Goal: Task Accomplishment & Management: Complete application form

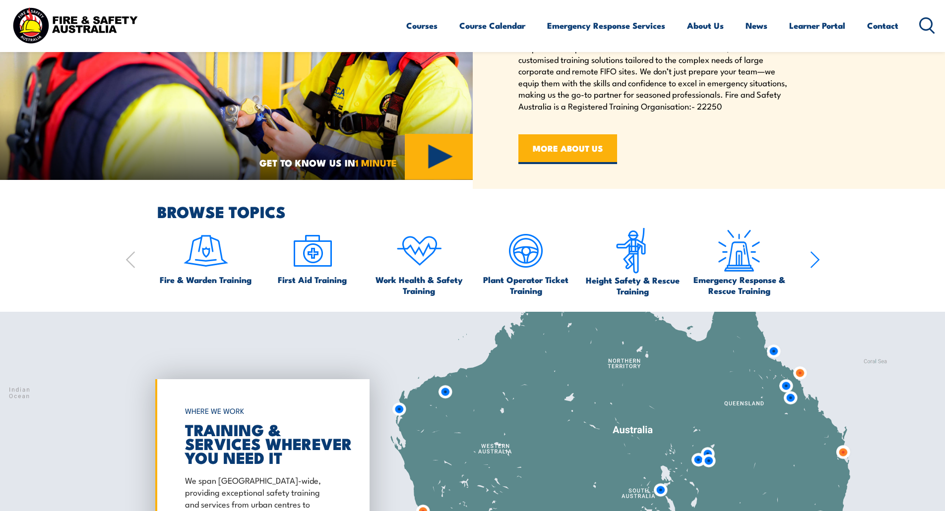
scroll to position [248, 0]
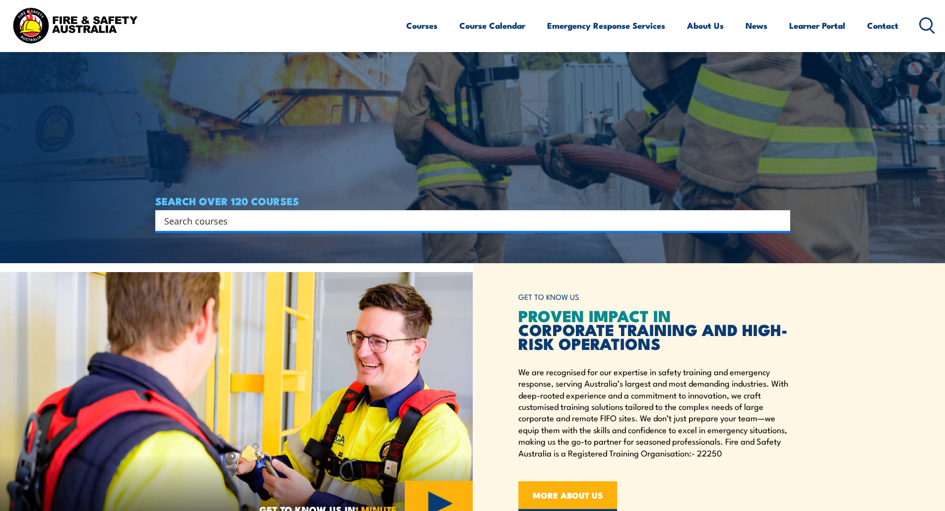
click at [233, 220] on input "Search input" at bounding box center [466, 220] width 604 height 15
type input "hsr"
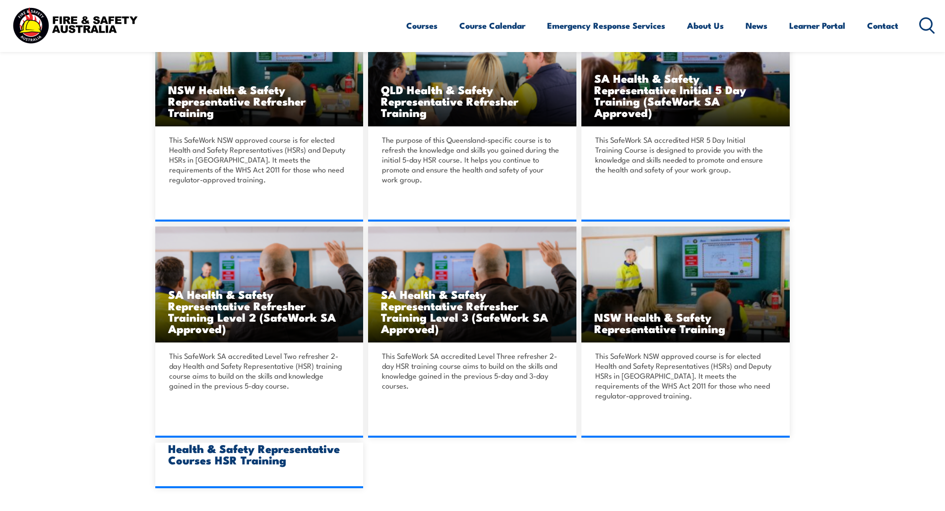
scroll to position [595, 0]
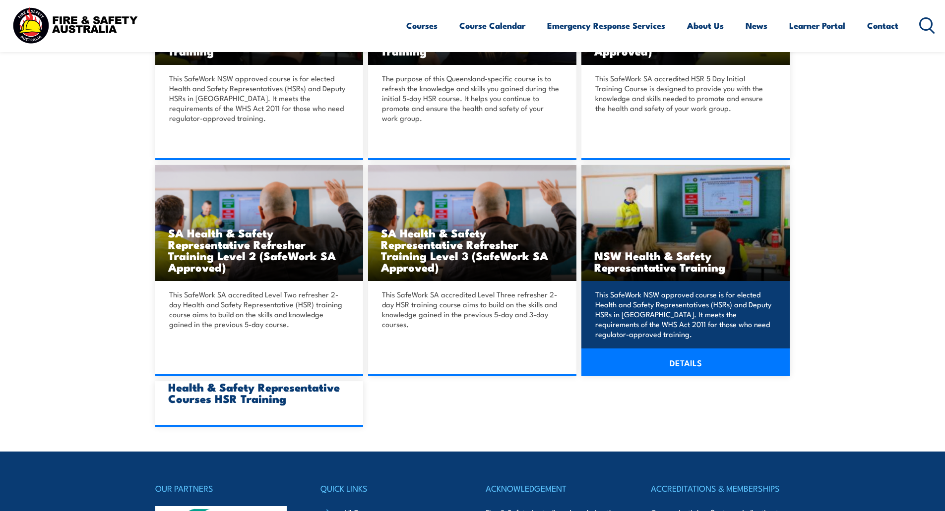
click at [653, 245] on img at bounding box center [685, 223] width 208 height 117
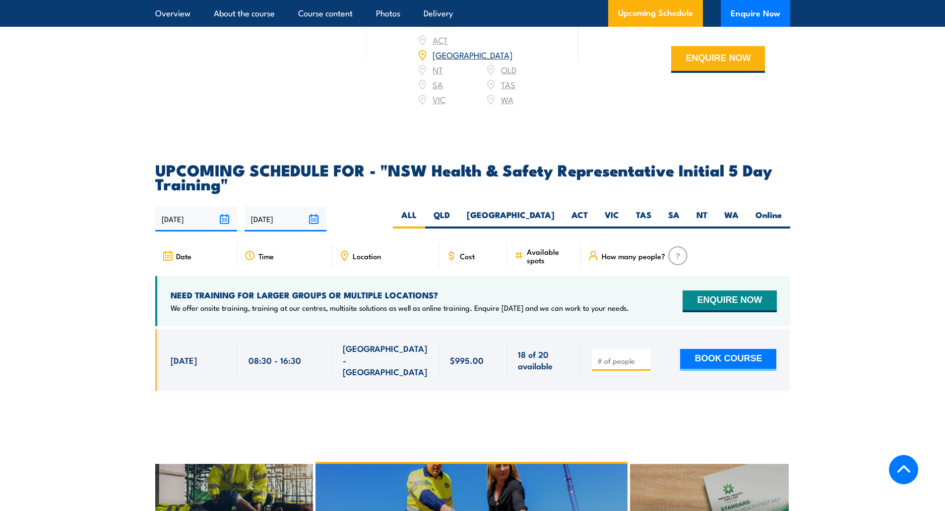
scroll to position [1687, 0]
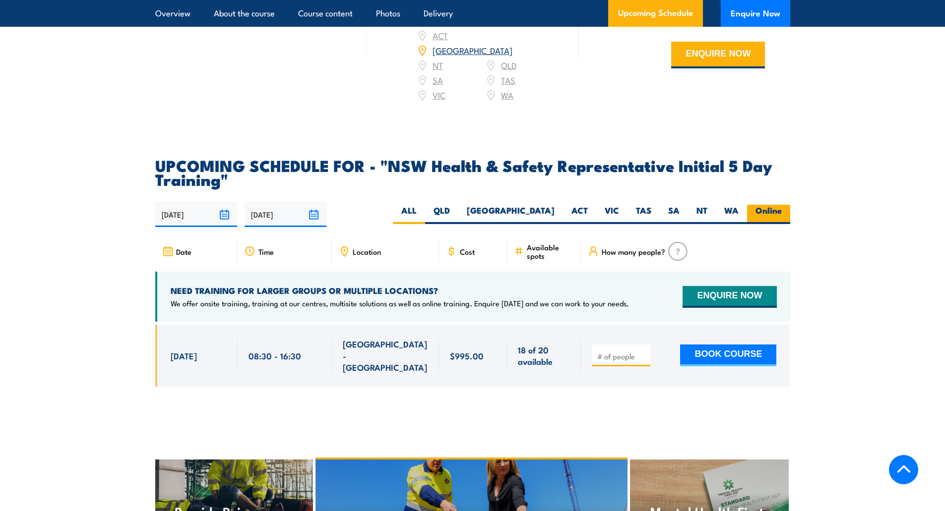
click at [759, 205] on label "Online" at bounding box center [768, 214] width 43 height 19
click at [782, 205] on input "Online" at bounding box center [785, 208] width 6 height 6
radio input "true"
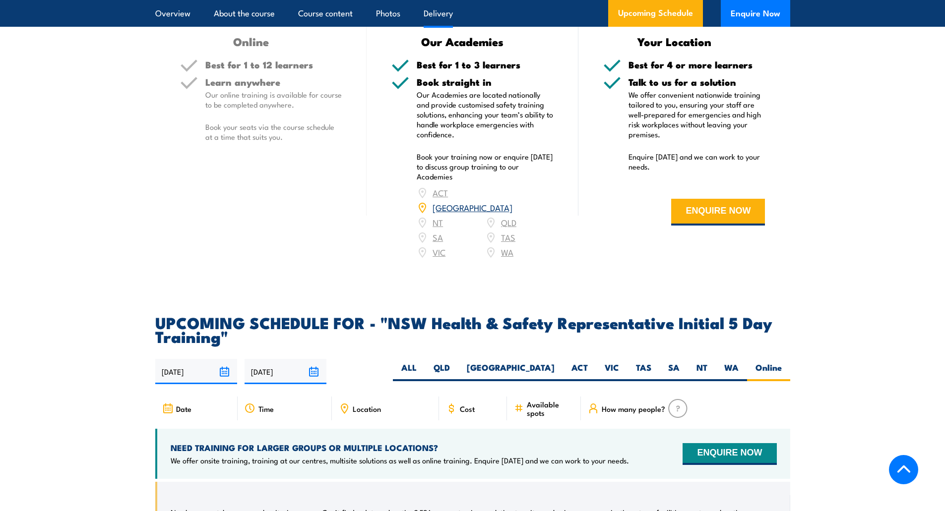
scroll to position [1282, 0]
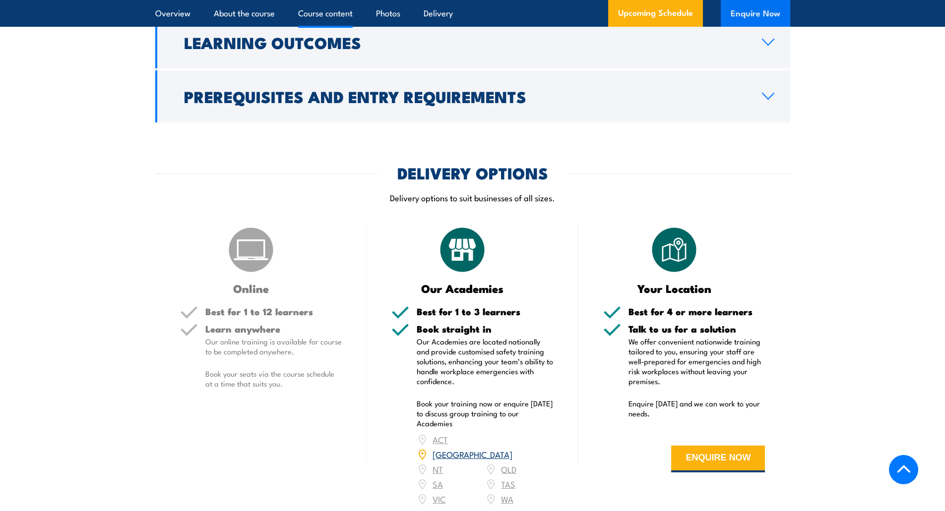
click at [748, 13] on button "Enquire Now" at bounding box center [755, 13] width 69 height 27
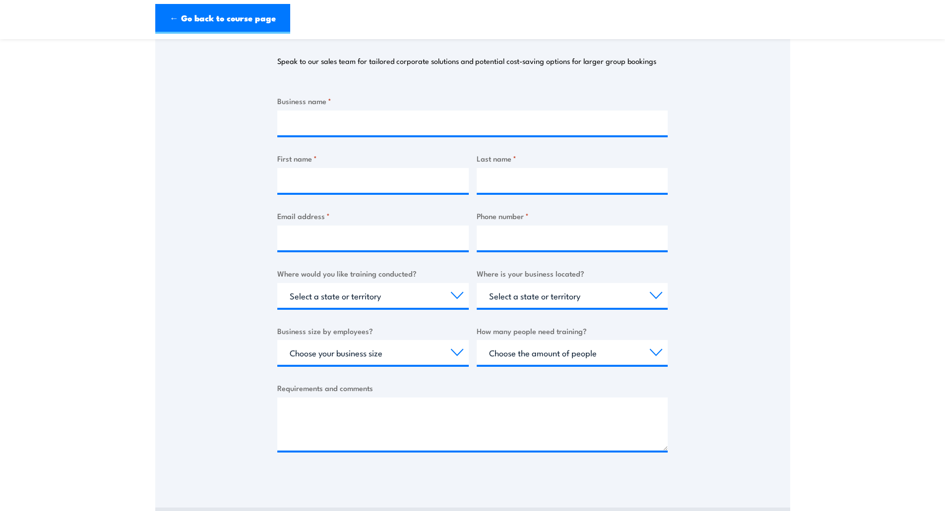
scroll to position [248, 0]
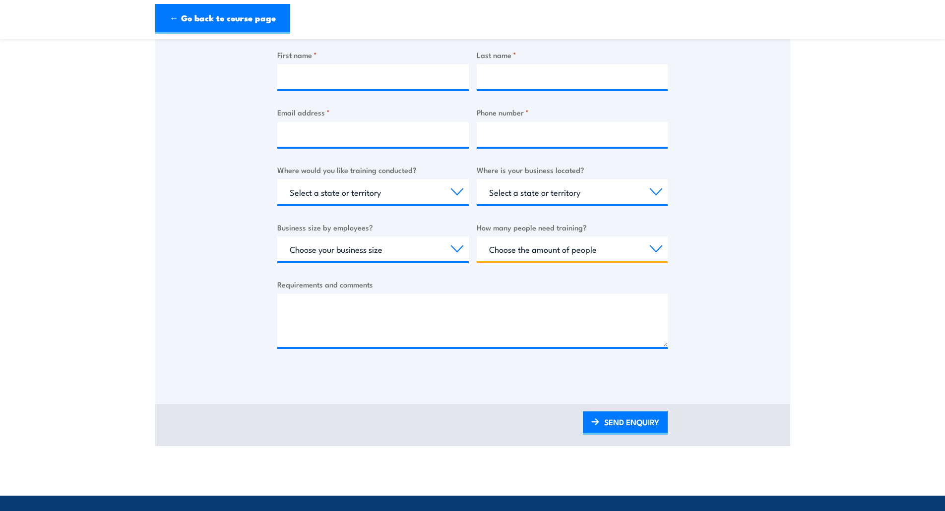
click at [614, 260] on select "Choose the amount of people 1 to 4 5 to 19 20+" at bounding box center [572, 249] width 191 height 25
select select "1 to 4"
click at [477, 237] on select "Choose the amount of people 1 to 4 5 to 19 20+" at bounding box center [572, 249] width 191 height 25
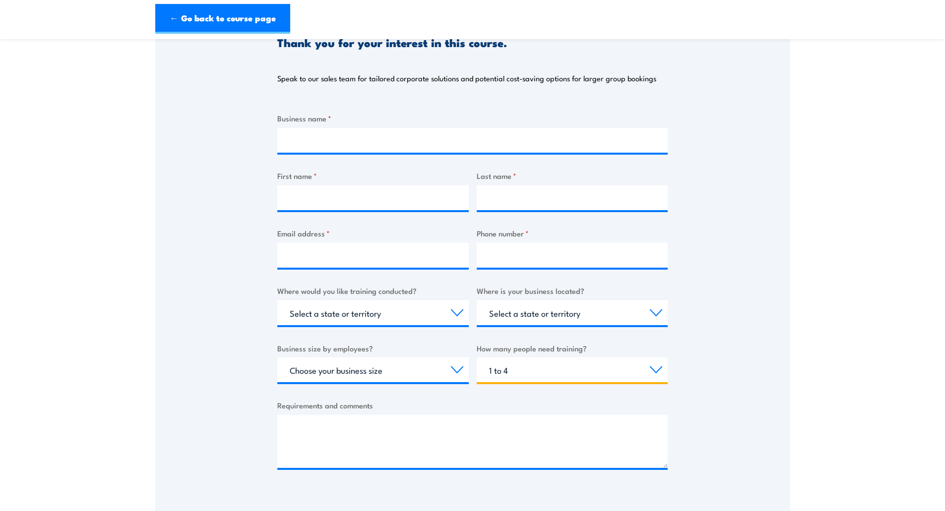
scroll to position [0, 0]
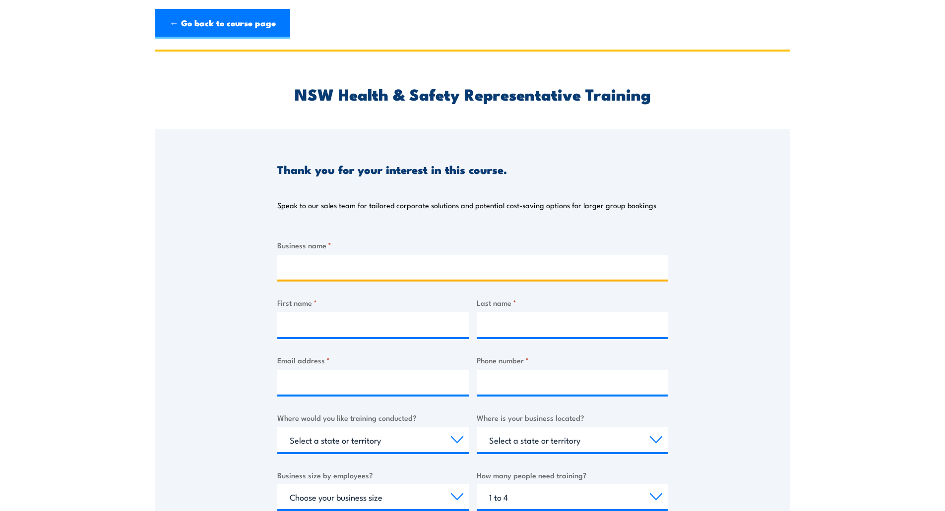
click at [308, 263] on input "Business name *" at bounding box center [472, 267] width 390 height 25
type input "Whittens"
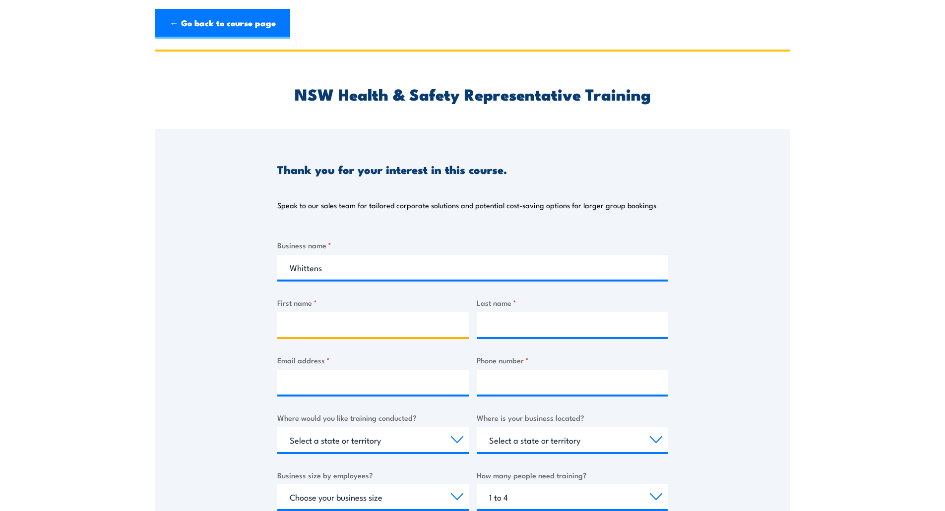
click at [318, 318] on input "First name *" at bounding box center [372, 325] width 191 height 25
type input "Ebony"
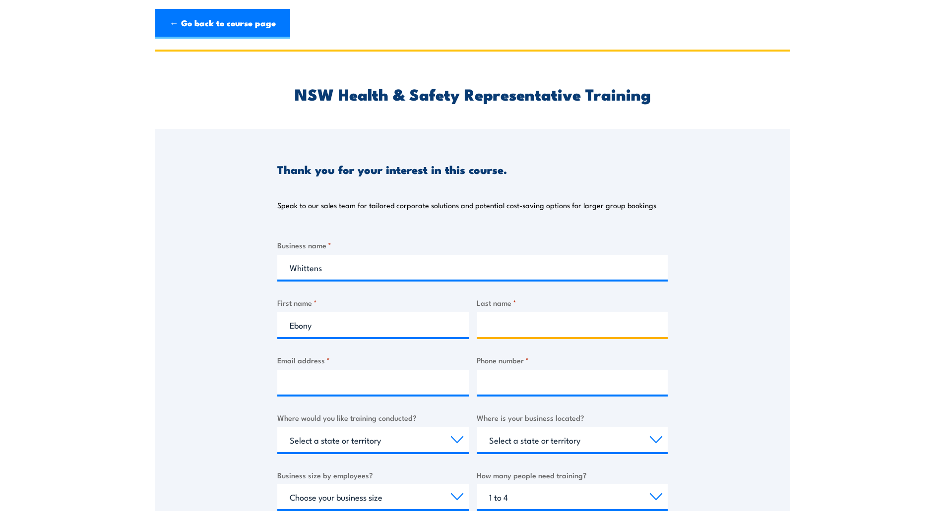
click at [529, 331] on input "Last name *" at bounding box center [572, 325] width 191 height 25
type input "[PERSON_NAME]"
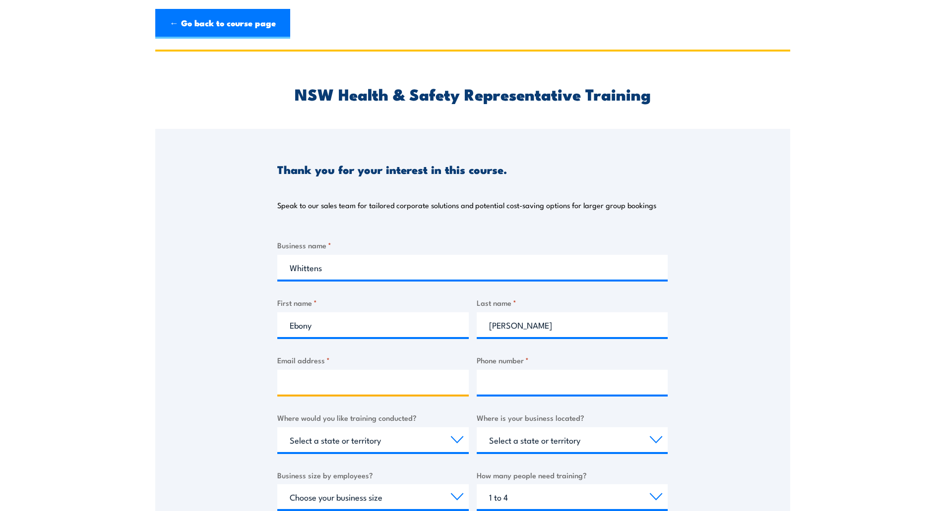
click at [370, 390] on input "Email address *" at bounding box center [372, 382] width 191 height 25
type input "[EMAIL_ADDRESS][DOMAIN_NAME]"
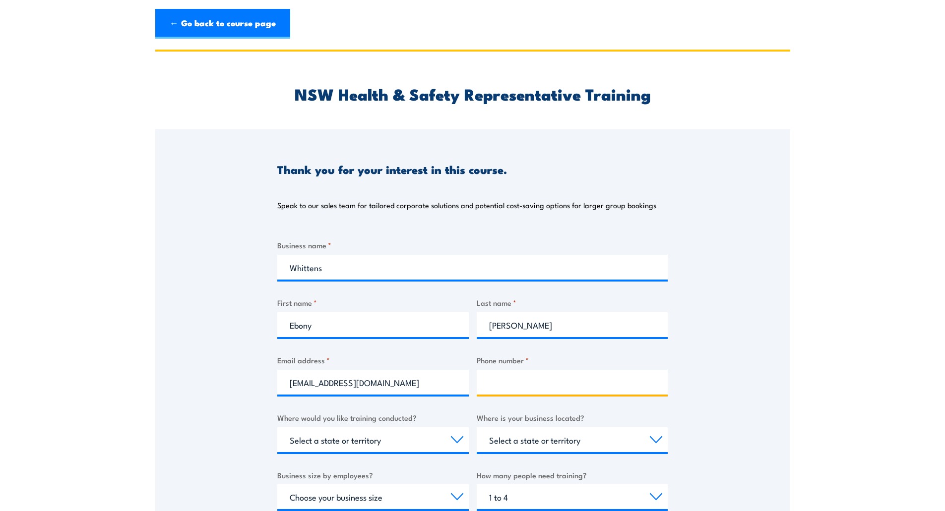
click at [499, 381] on input "Phone number *" at bounding box center [572, 382] width 191 height 25
click at [518, 387] on input "1300911 535" at bounding box center [572, 382] width 191 height 25
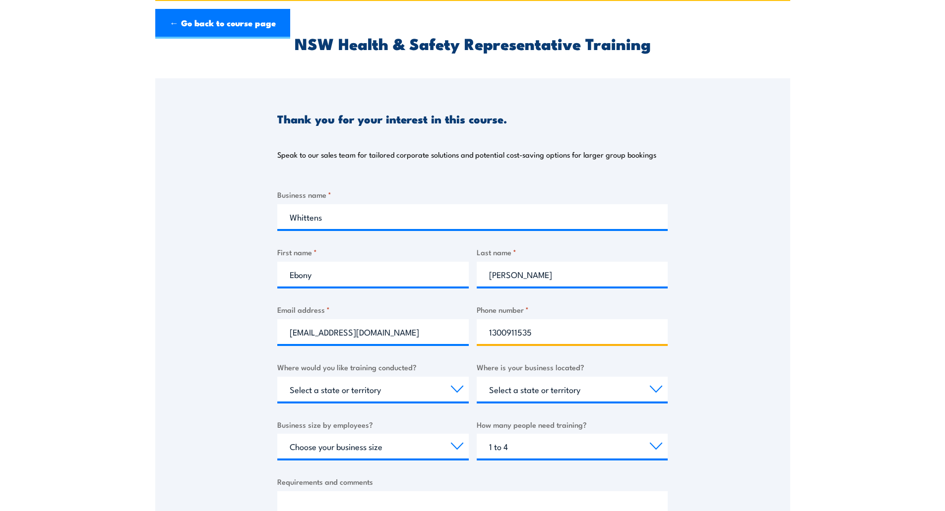
scroll to position [198, 0]
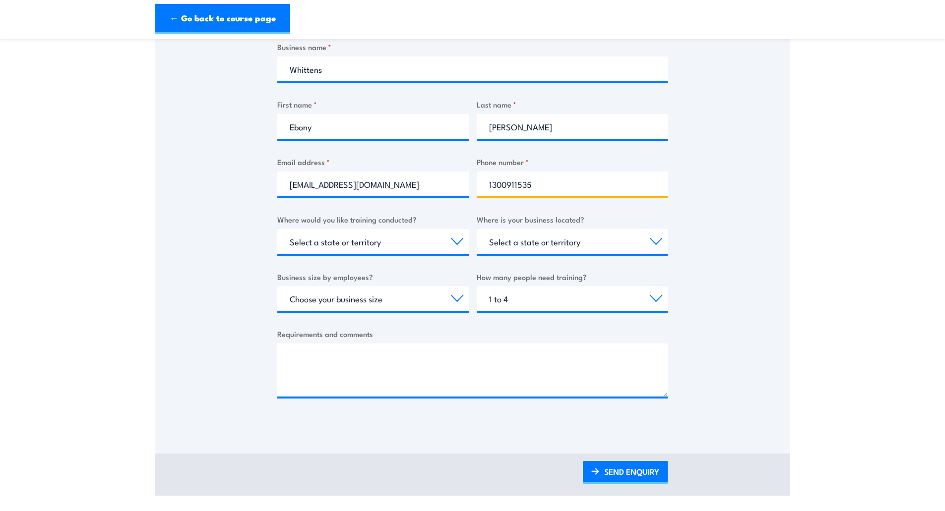
type input "1300911535"
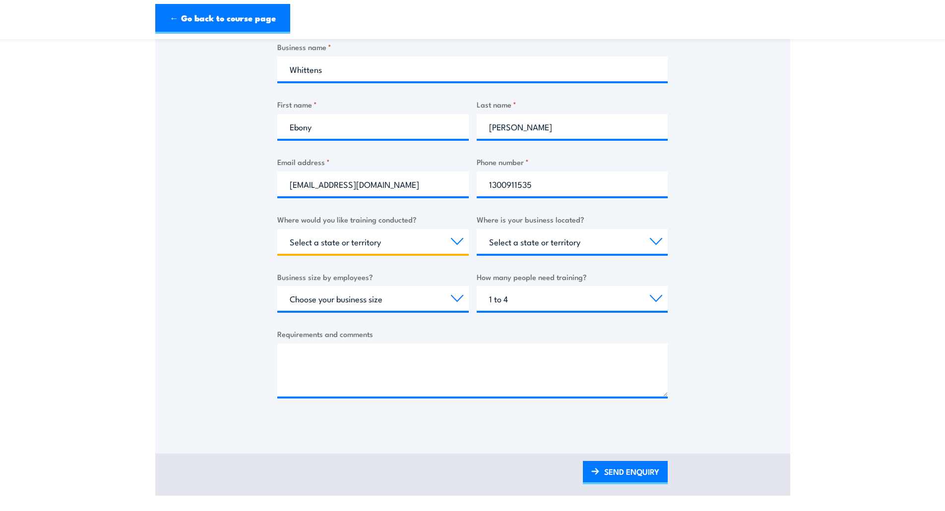
click at [427, 237] on select "Select a state or territory Nationally - multiple locations [GEOGRAPHIC_DATA] […" at bounding box center [372, 241] width 191 height 25
select select "[GEOGRAPHIC_DATA]"
click at [277, 229] on select "Select a state or territory Nationally - multiple locations [GEOGRAPHIC_DATA] […" at bounding box center [372, 241] width 191 height 25
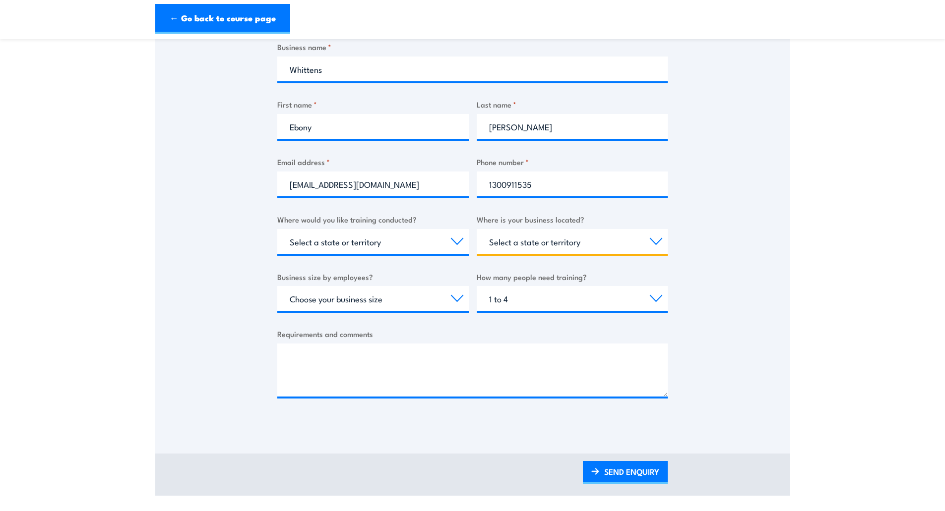
click at [541, 250] on select "Select a state or territory [GEOGRAPHIC_DATA] [GEOGRAPHIC_DATA] [GEOGRAPHIC_DAT…" at bounding box center [572, 241] width 191 height 25
select select "WA"
click at [477, 229] on select "Select a state or territory [GEOGRAPHIC_DATA] [GEOGRAPHIC_DATA] [GEOGRAPHIC_DAT…" at bounding box center [572, 241] width 191 height 25
click at [381, 294] on select "Choose your business size 1 to 19 20 to 199 200+" at bounding box center [372, 298] width 191 height 25
select select "200+"
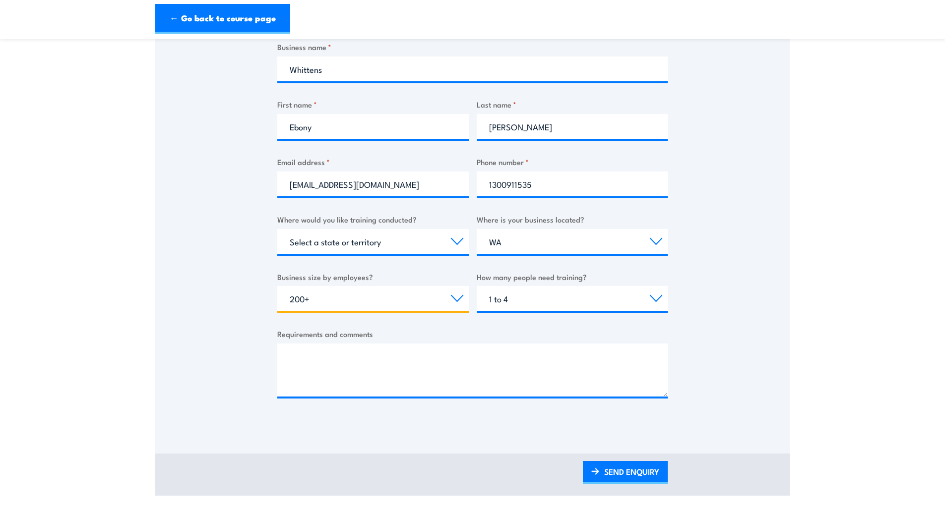
click at [277, 286] on select "Choose your business size 1 to 19 20 to 199 200+" at bounding box center [372, 298] width 191 height 25
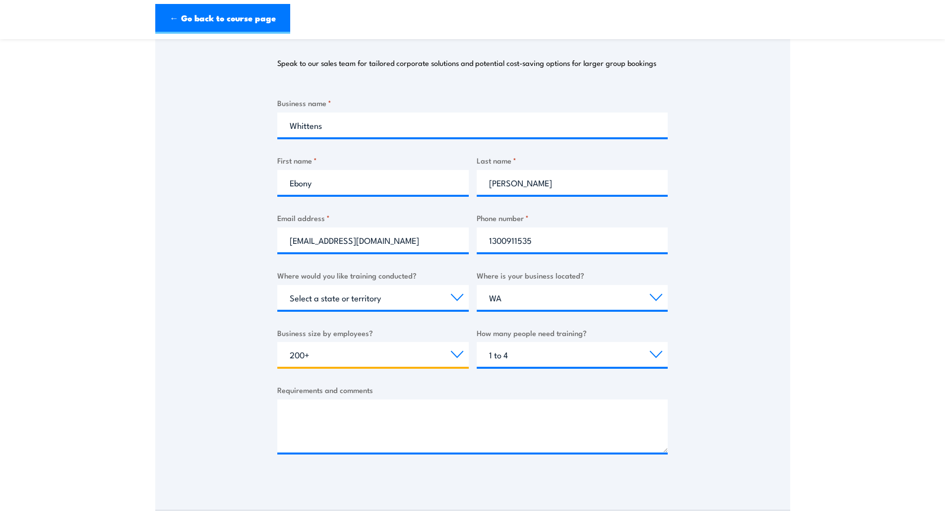
scroll to position [248, 0]
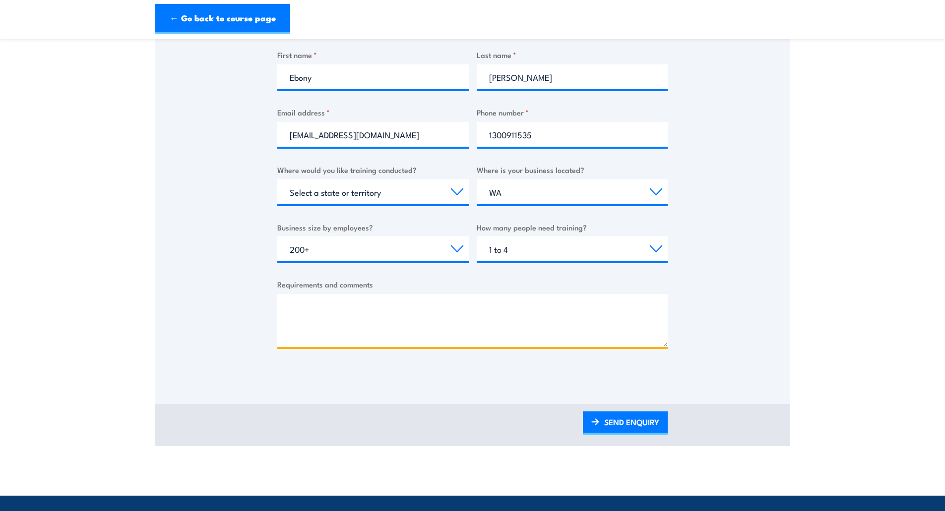
click at [341, 322] on textarea "Requirements and comments" at bounding box center [472, 320] width 390 height 53
click at [341, 315] on textarea "Requirements and comments" at bounding box center [472, 320] width 390 height 53
paste textarea "Hi, I am currently trying to source HSR 5 day training for an employee that wor…"
click at [312, 326] on textarea "Hi, I am currently trying to source HSR 5 day training for an employee that wor…" at bounding box center [472, 320] width 390 height 53
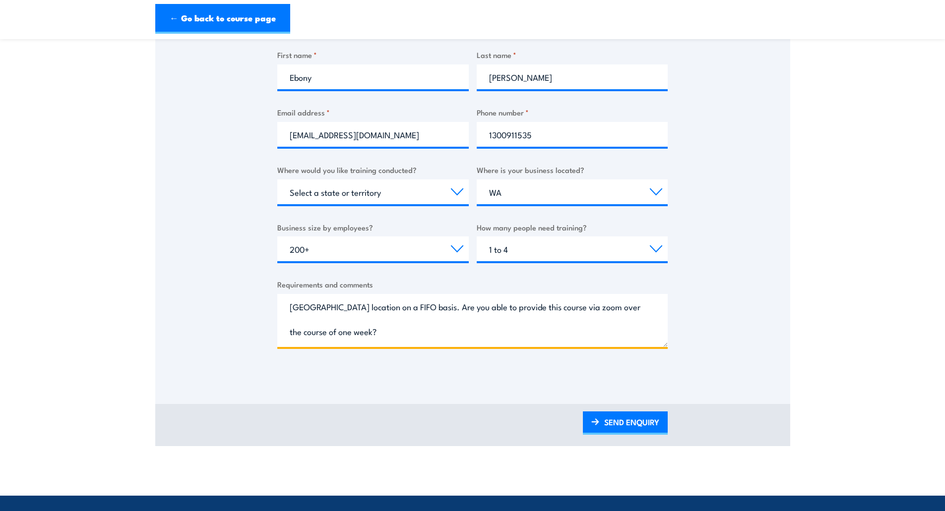
scroll to position [99, 0]
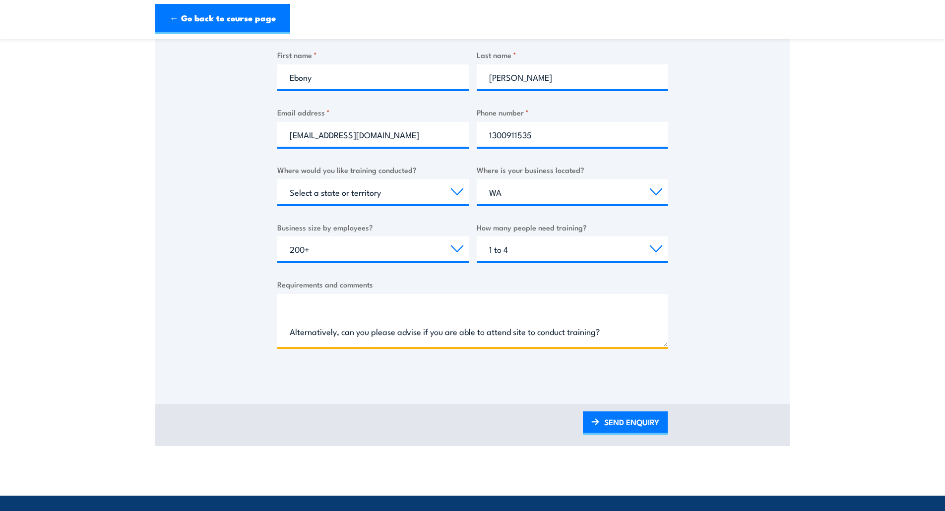
click at [423, 322] on textarea "Hi, I am currently trying to source HSR 5 day training for an employee that wor…" at bounding box center [472, 320] width 390 height 53
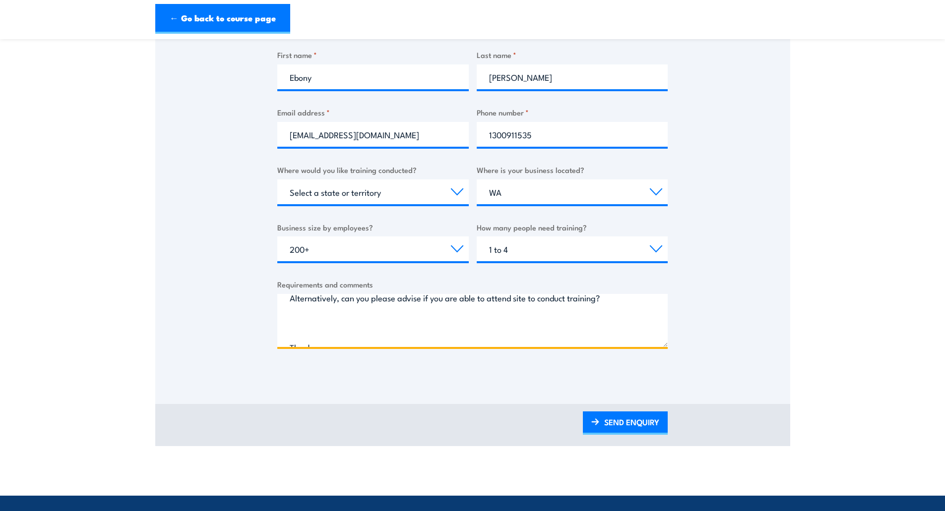
scroll to position [84, 0]
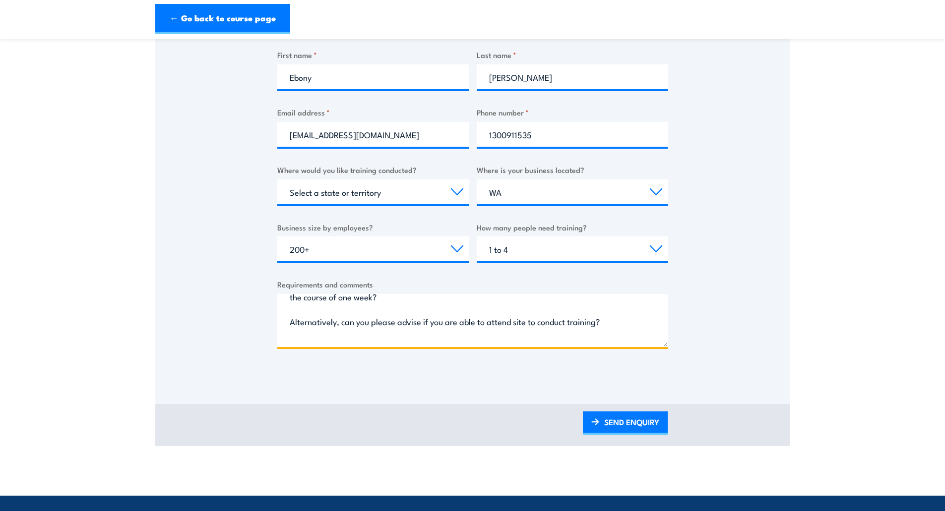
click at [355, 336] on textarea "Hi, I am currently trying to source HSR 5 day training for an employee that wor…" at bounding box center [472, 320] width 390 height 53
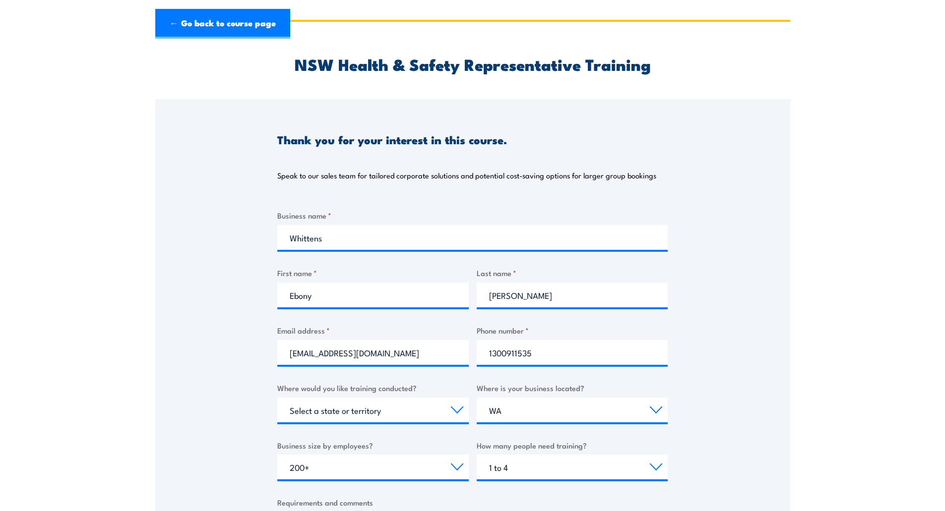
scroll to position [0, 0]
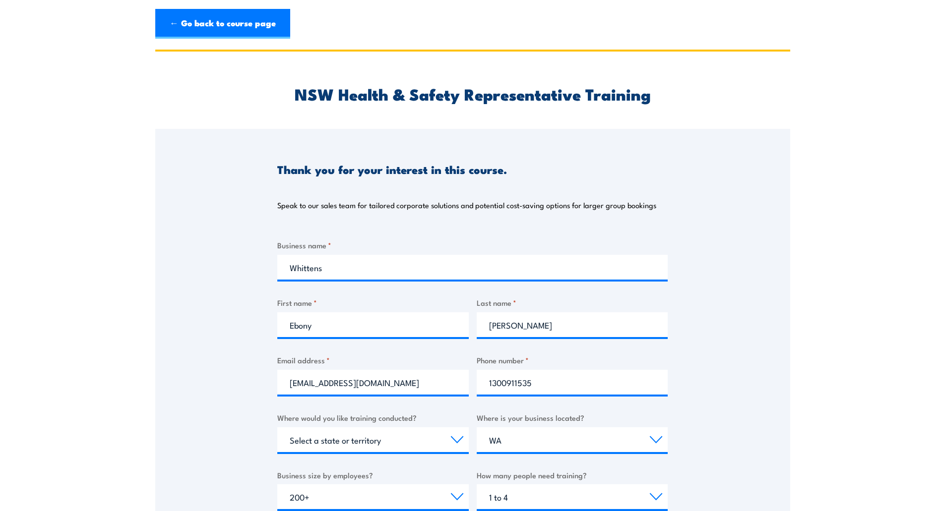
type textarea "Hi, I am currently trying to source HSR 5 day training for an employee that wor…"
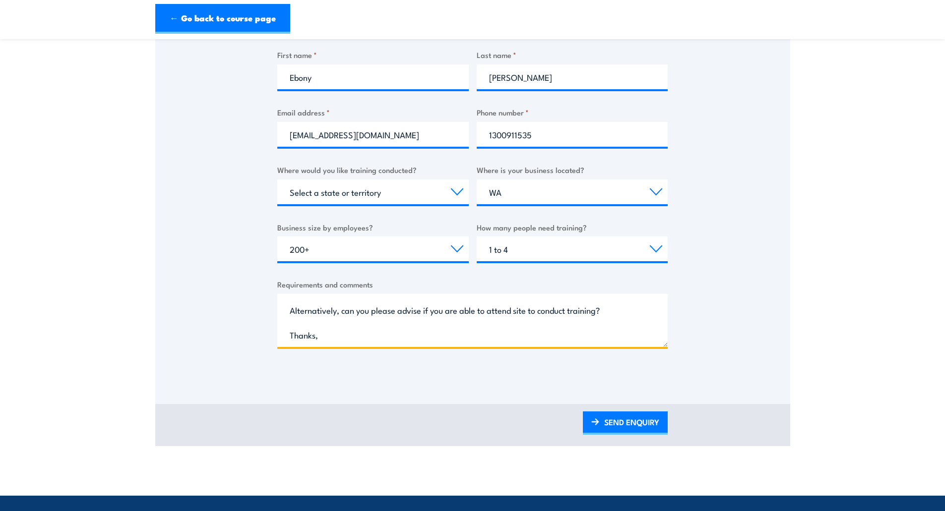
scroll to position [121, 0]
click at [639, 422] on link "SEND ENQUIRY" at bounding box center [625, 423] width 85 height 23
click at [625, 421] on link "SEND ENQUIRY" at bounding box center [625, 423] width 85 height 23
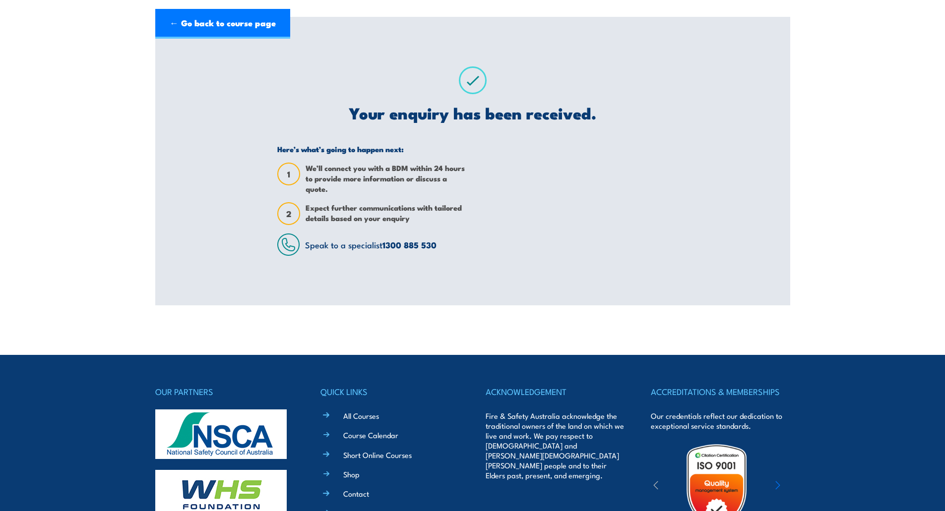
scroll to position [0, 0]
